Goal: Navigation & Orientation: Go to known website

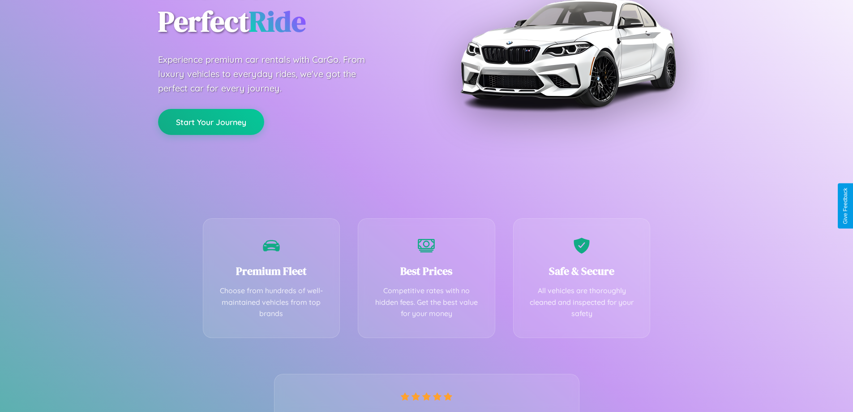
scroll to position [176, 0]
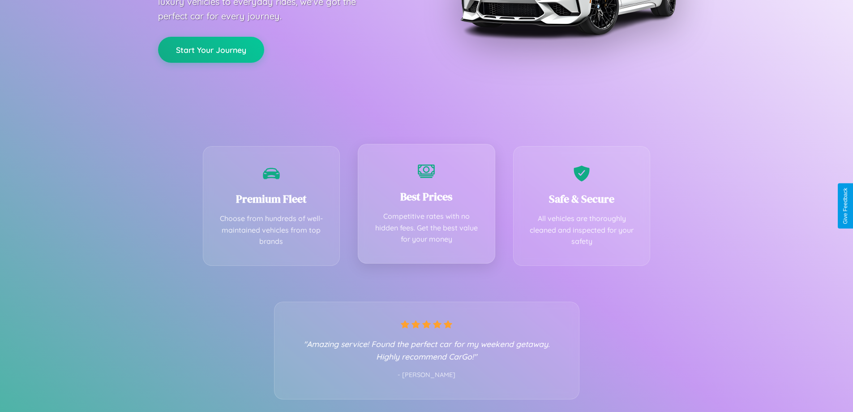
click at [426, 206] on div "Best Prices Competitive rates with no hidden fees. Get the best value for your …" at bounding box center [426, 204] width 137 height 120
click at [211, 49] on button "Start Your Journey" at bounding box center [211, 49] width 106 height 26
click at [211, 48] on button "Start Your Journey" at bounding box center [211, 49] width 106 height 26
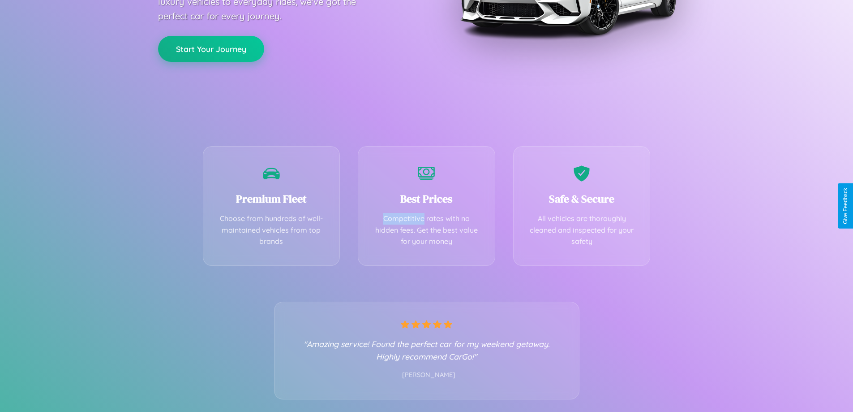
click at [211, 48] on button "Start Your Journey" at bounding box center [211, 49] width 106 height 26
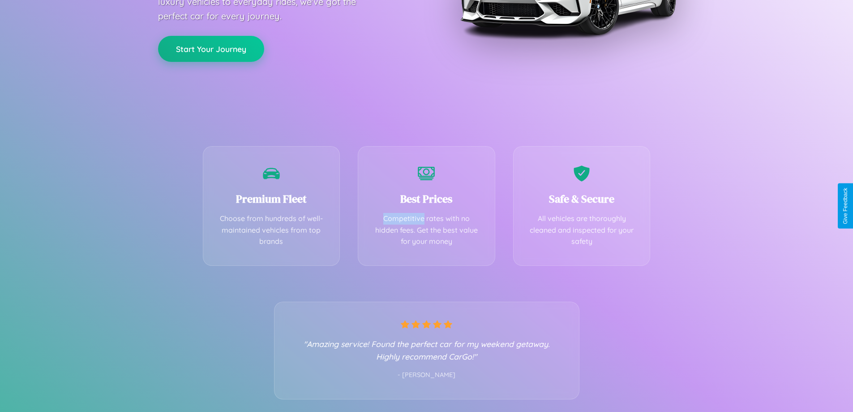
click at [211, 48] on button "Start Your Journey" at bounding box center [211, 49] width 106 height 26
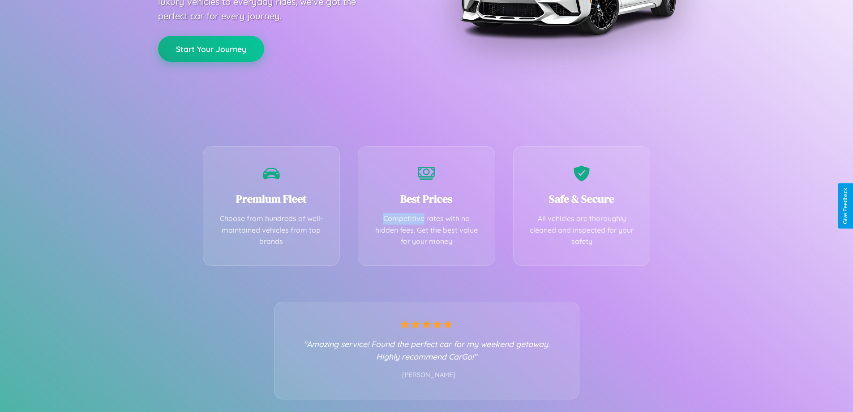
click at [211, 48] on button "Start Your Journey" at bounding box center [211, 49] width 106 height 26
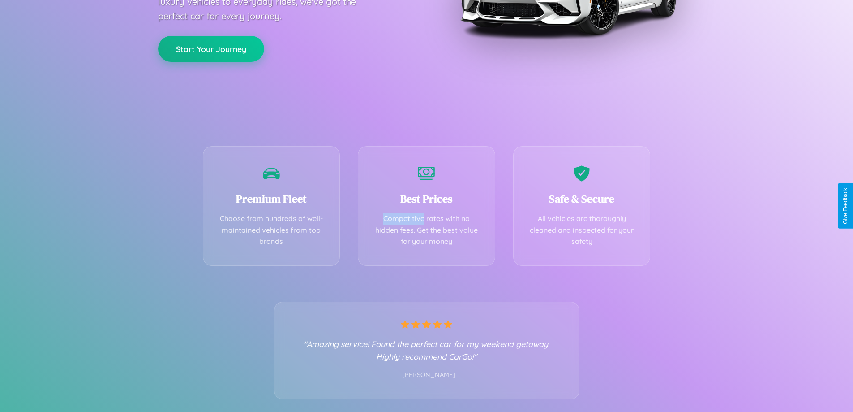
click at [211, 48] on button "Start Your Journey" at bounding box center [211, 49] width 106 height 26
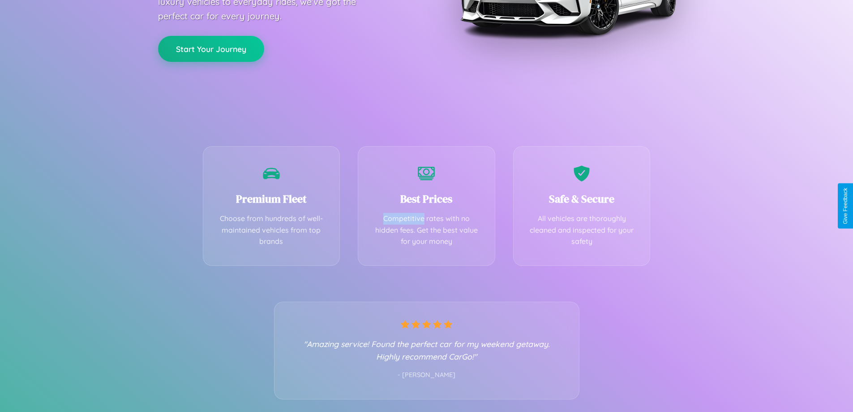
click at [211, 48] on button "Start Your Journey" at bounding box center [211, 49] width 106 height 26
